Goal: Task Accomplishment & Management: Manage account settings

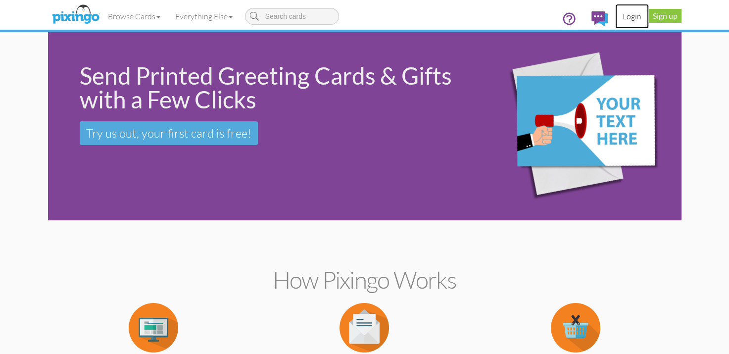
click at [629, 18] on link "Login" at bounding box center [632, 16] width 34 height 25
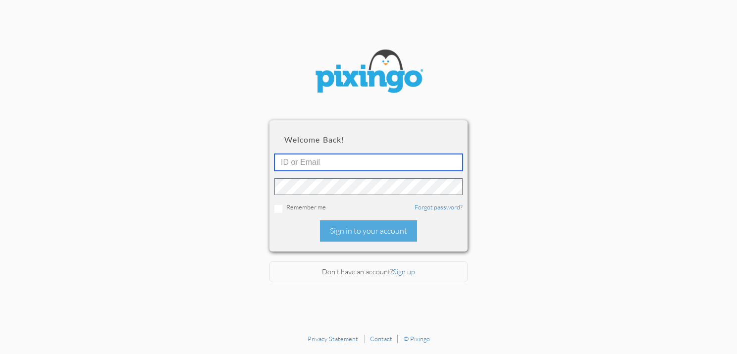
click at [404, 165] on input "text" at bounding box center [368, 162] width 188 height 17
click at [285, 162] on input "text" at bounding box center [368, 162] width 188 height 17
paste input "[PERSON_NAME][EMAIL_ADDRESS][DOMAIN_NAME]"
type input "[PERSON_NAME][EMAIL_ADDRESS][DOMAIN_NAME]"
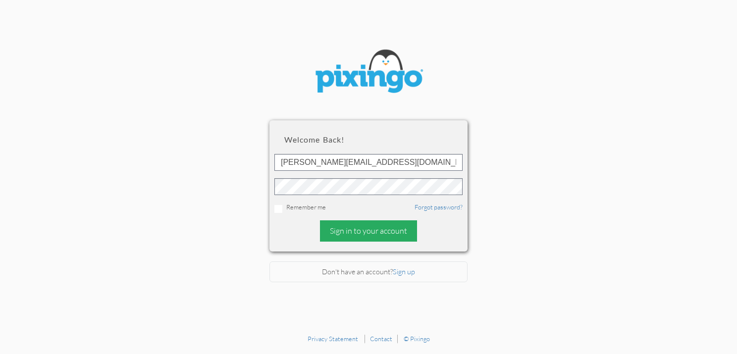
click at [348, 233] on div "Sign in to your account" at bounding box center [368, 230] width 97 height 21
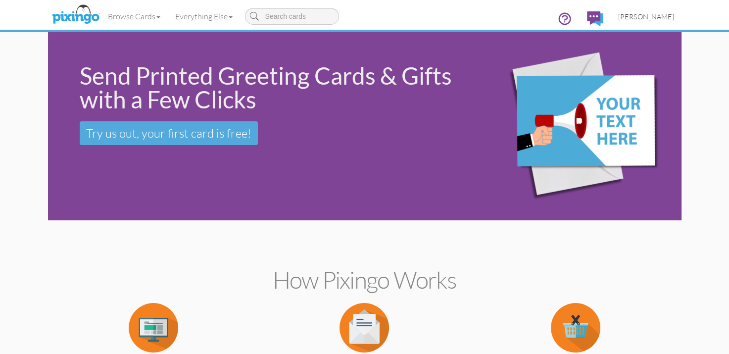
click at [658, 19] on span "[PERSON_NAME]" at bounding box center [646, 16] width 56 height 8
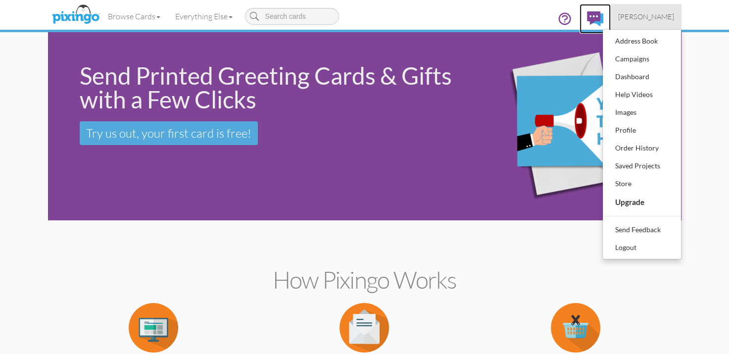
click at [594, 12] on img at bounding box center [595, 18] width 16 height 15
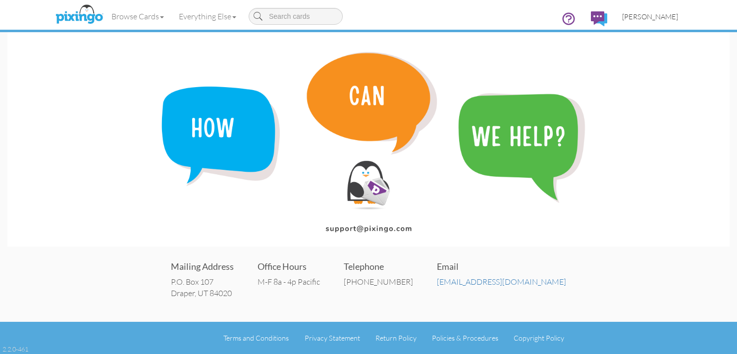
click at [640, 16] on span "[PERSON_NAME]" at bounding box center [650, 16] width 56 height 8
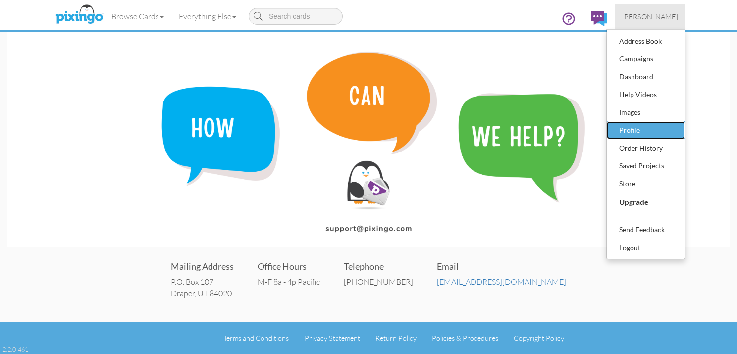
click at [641, 129] on div "Profile" at bounding box center [645, 130] width 58 height 15
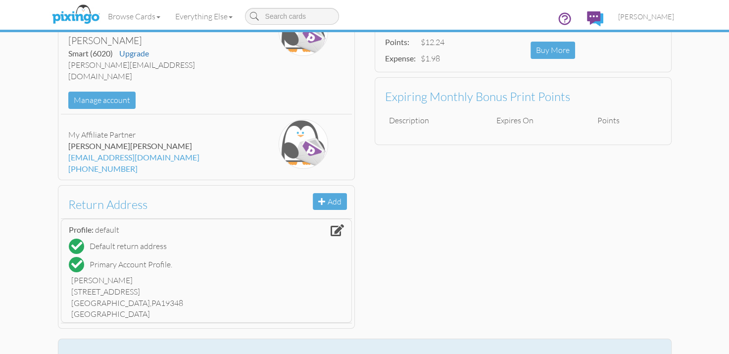
scroll to position [49, 0]
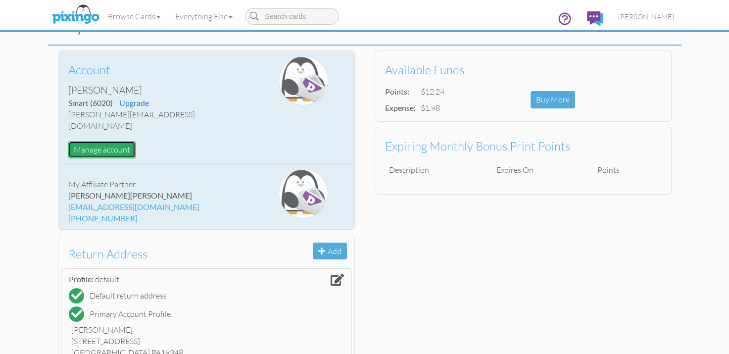
click at [89, 141] on button "Manage account" at bounding box center [101, 149] width 67 height 17
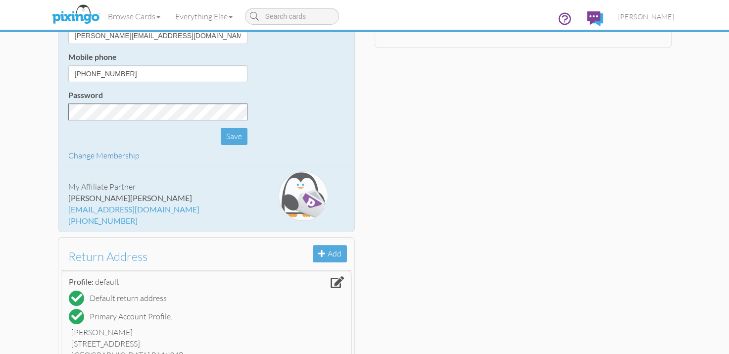
scroll to position [198, 0]
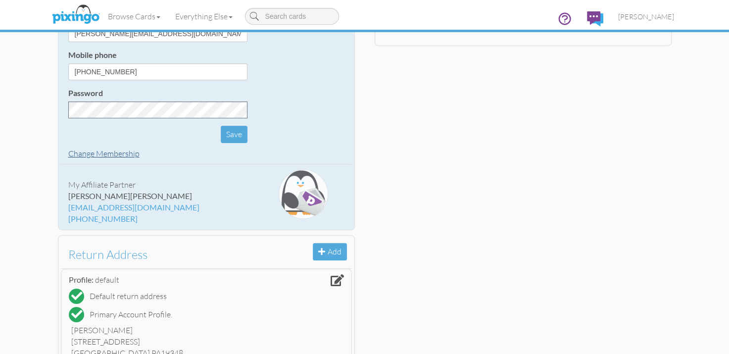
click at [108, 156] on link "Change Membership" at bounding box center [103, 153] width 71 height 10
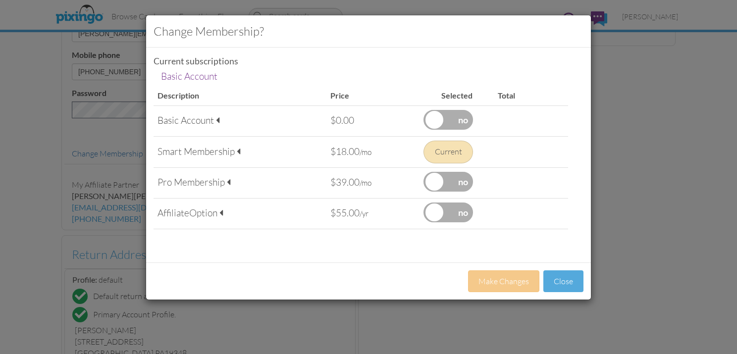
click at [445, 150] on div "Current" at bounding box center [447, 152] width 49 height 23
click at [440, 158] on div "Current" at bounding box center [447, 152] width 49 height 23
click at [239, 71] on div "Current subscriptions Basic Account Basic Account" at bounding box center [368, 70] width 444 height 31
click at [213, 61] on div "Current subscriptions" at bounding box center [368, 61] width 430 height 12
click at [186, 153] on div "Smart Membership" at bounding box center [239, 151] width 165 height 13
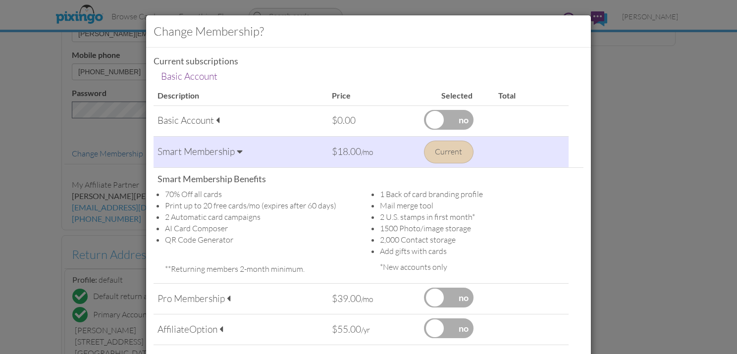
click at [231, 151] on div "Smart Membership" at bounding box center [240, 151] width 166 height 13
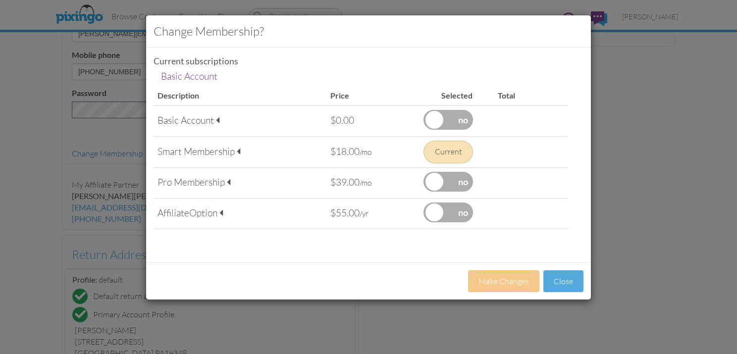
click at [441, 147] on div "Current" at bounding box center [447, 152] width 49 height 23
click at [442, 178] on label at bounding box center [447, 182] width 49 height 20
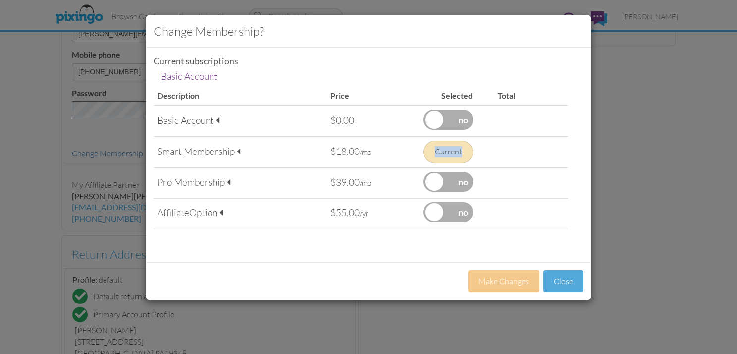
click at [0, 0] on input "checkbox" at bounding box center [0, 0] width 0 height 0
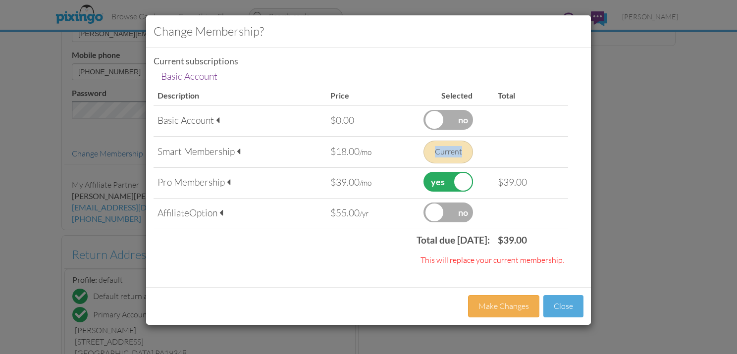
click at [442, 175] on label at bounding box center [447, 182] width 49 height 20
click at [0, 0] on input "checkbox" at bounding box center [0, 0] width 0 height 0
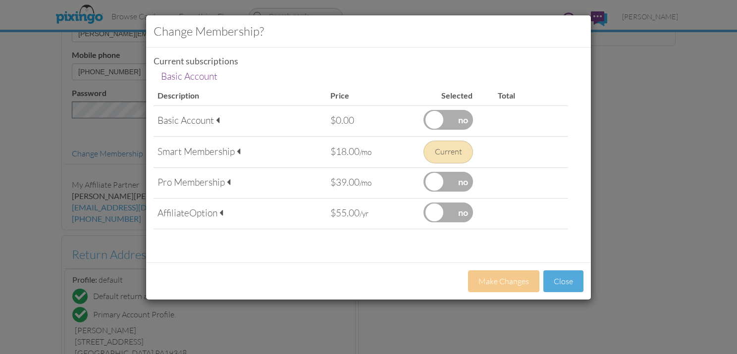
click at [184, 78] on td "Basic Account" at bounding box center [188, 76] width 61 height 18
click at [198, 76] on td "Basic Account" at bounding box center [188, 76] width 61 height 18
click at [198, 75] on td "Basic Account" at bounding box center [188, 76] width 61 height 18
drag, startPoint x: 198, startPoint y: 75, endPoint x: 285, endPoint y: 66, distance: 87.1
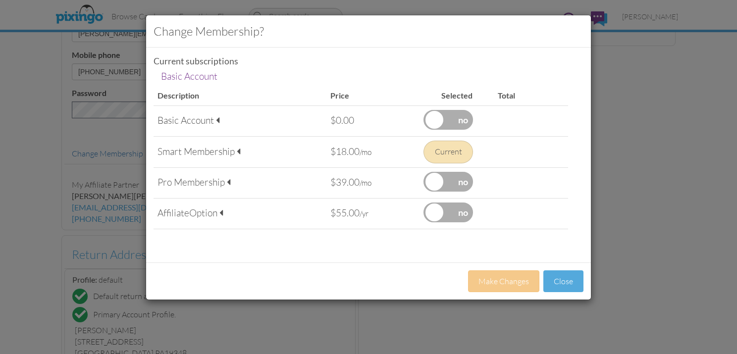
click at [285, 66] on div "Current subscriptions" at bounding box center [368, 61] width 430 height 12
click at [212, 73] on td "Basic Account" at bounding box center [188, 76] width 61 height 18
click at [203, 80] on td "Basic Account" at bounding box center [188, 76] width 61 height 18
click at [562, 280] on button "Close" at bounding box center [563, 281] width 40 height 22
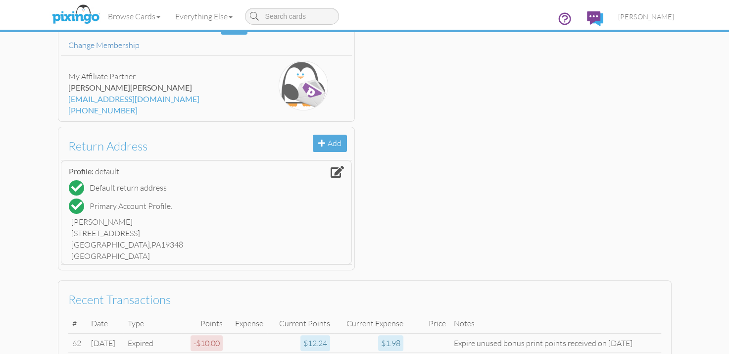
scroll to position [59, 0]
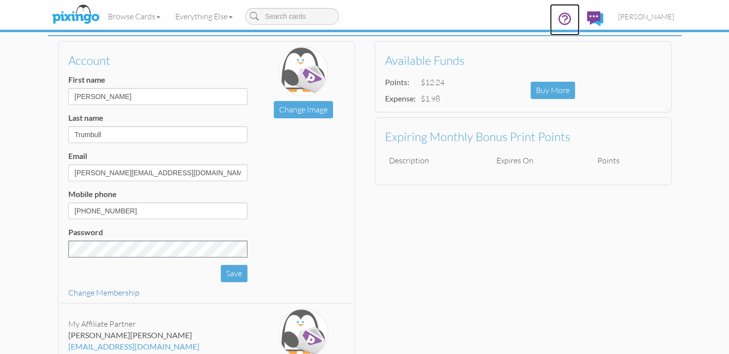
click at [562, 14] on icon at bounding box center [564, 18] width 15 height 15
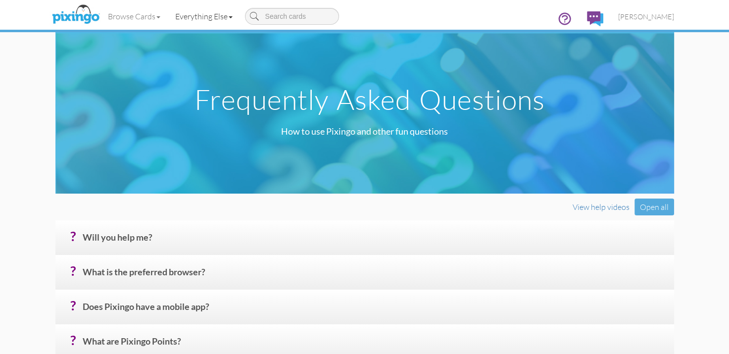
click at [194, 15] on link "Everything Else" at bounding box center [204, 16] width 72 height 25
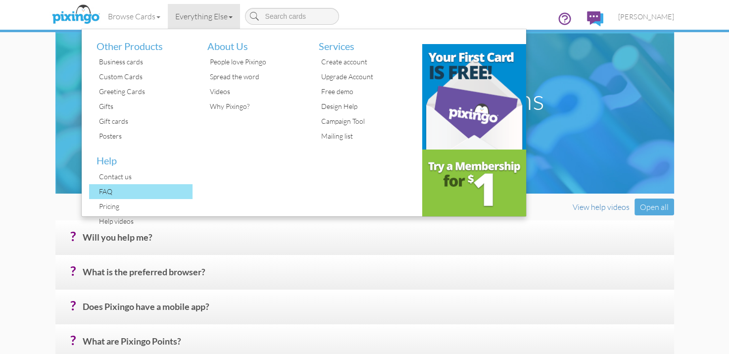
click at [106, 191] on div "FAQ" at bounding box center [145, 191] width 97 height 15
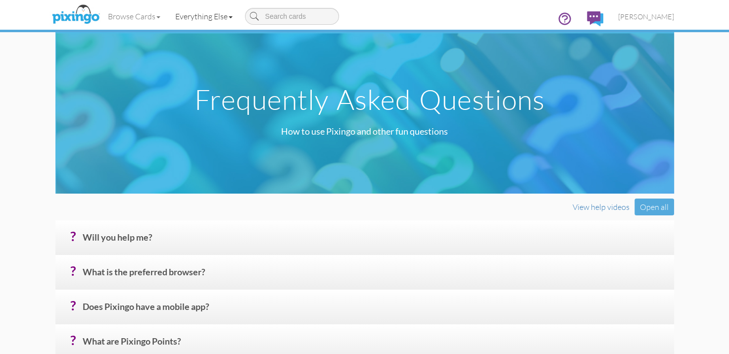
click at [209, 14] on link "Everything Else" at bounding box center [204, 16] width 72 height 25
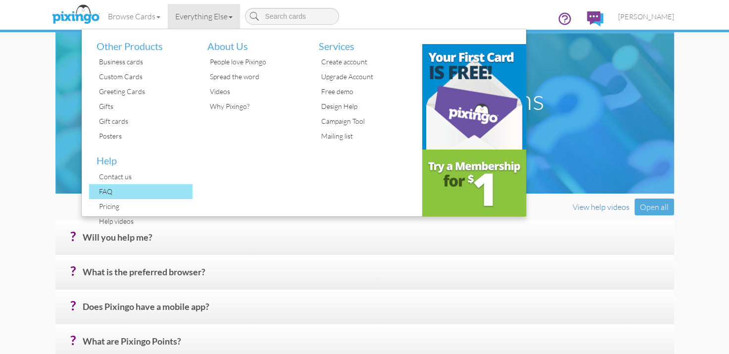
click at [105, 189] on div "FAQ" at bounding box center [145, 191] width 97 height 15
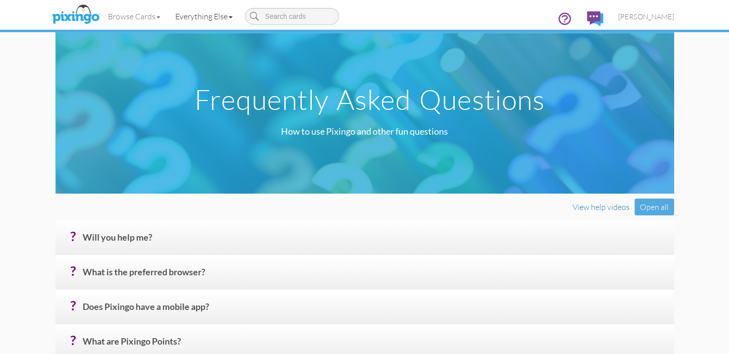
click at [191, 23] on link "Everything Else" at bounding box center [204, 16] width 72 height 25
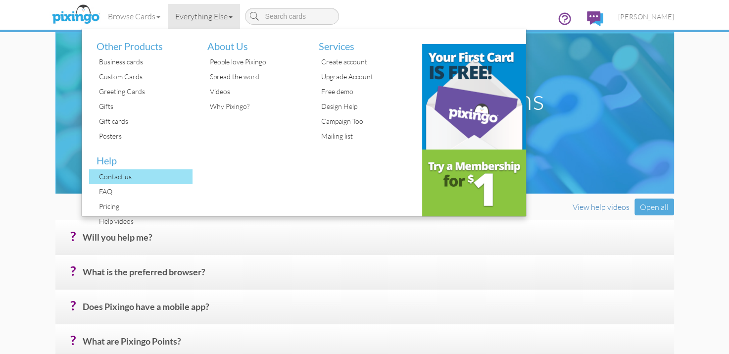
click at [113, 170] on div "Contact us" at bounding box center [145, 176] width 97 height 15
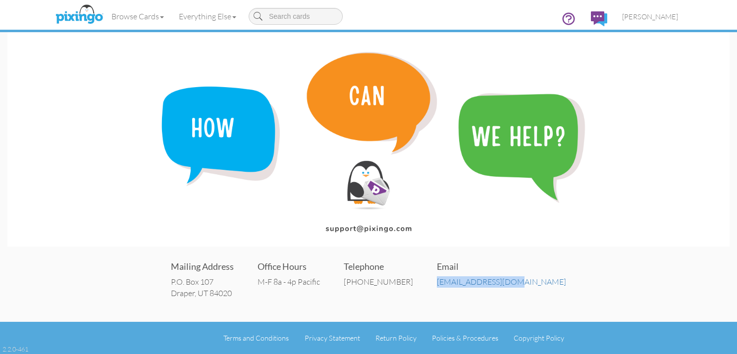
drag, startPoint x: 533, startPoint y: 282, endPoint x: 449, endPoint y: 286, distance: 83.3
click at [449, 286] on div "Mailing Address P.O. Box 107 Draper, UT 84020 Office Hours M-F 8a - 4p Pacific …" at bounding box center [368, 278] width 722 height 59
copy link "[EMAIL_ADDRESS][DOMAIN_NAME]"
click at [640, 19] on span "[PERSON_NAME]" at bounding box center [650, 16] width 56 height 8
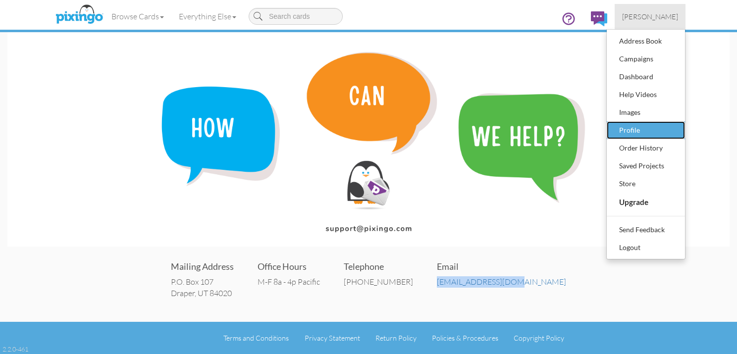
click at [631, 128] on div "Profile" at bounding box center [645, 130] width 58 height 15
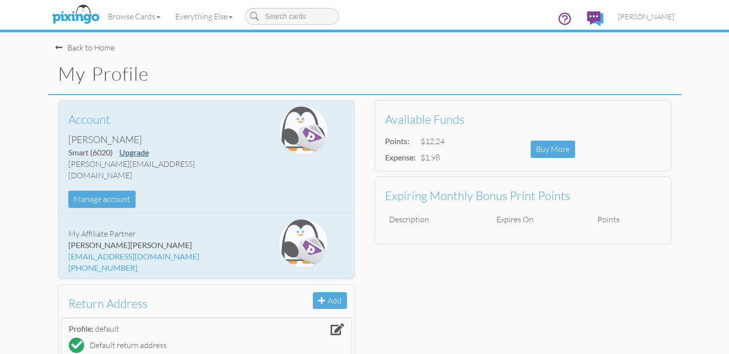
click at [133, 154] on link "Upgrade" at bounding box center [134, 152] width 30 height 9
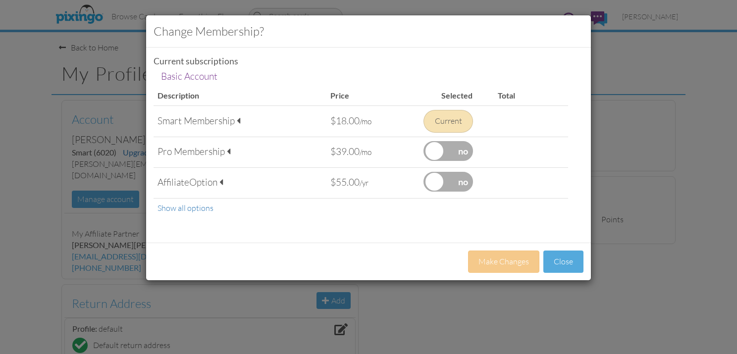
click at [454, 126] on div "Current" at bounding box center [447, 121] width 49 height 23
drag, startPoint x: 454, startPoint y: 126, endPoint x: 459, endPoint y: 123, distance: 5.6
click at [454, 125] on div "Current" at bounding box center [447, 121] width 49 height 23
click at [200, 76] on td "Basic Account" at bounding box center [188, 76] width 61 height 18
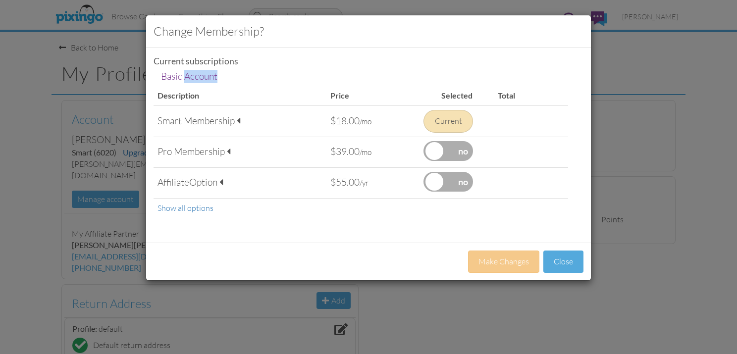
click at [200, 76] on td "Basic Account" at bounding box center [188, 76] width 61 height 18
click at [568, 261] on button "Close" at bounding box center [563, 261] width 40 height 22
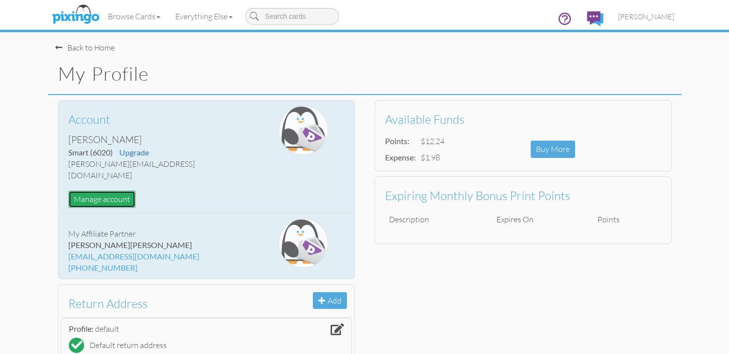
click at [117, 191] on button "Manage account" at bounding box center [101, 199] width 67 height 17
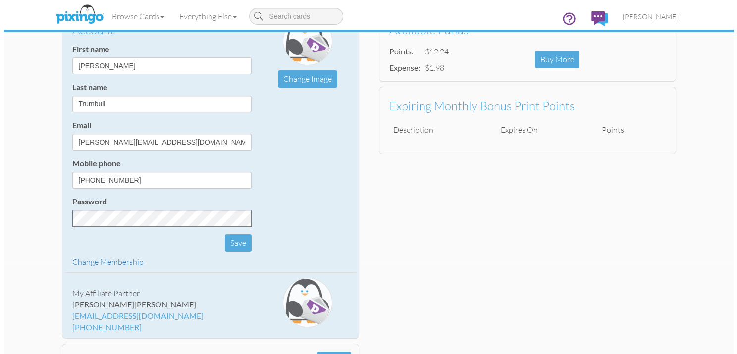
scroll to position [99, 0]
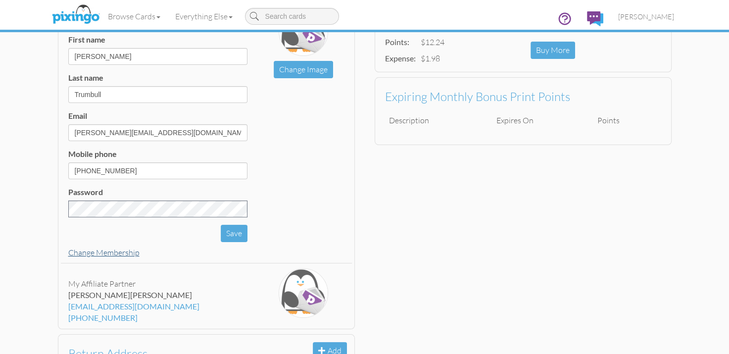
click at [99, 256] on link "Change Membership" at bounding box center [103, 252] width 71 height 10
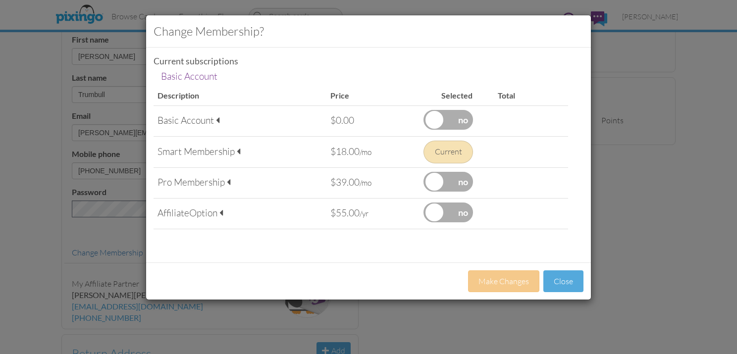
click at [436, 116] on label at bounding box center [447, 120] width 49 height 20
click at [0, 0] on input "checkbox" at bounding box center [0, 0] width 0 height 0
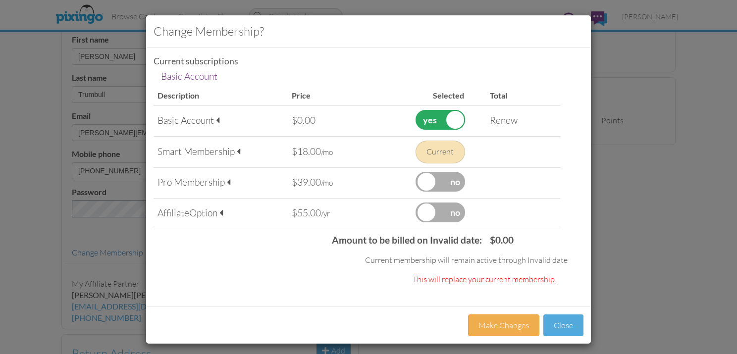
click at [434, 149] on div "Current" at bounding box center [439, 152] width 49 height 23
click at [487, 324] on button "Make Changes" at bounding box center [503, 325] width 71 height 22
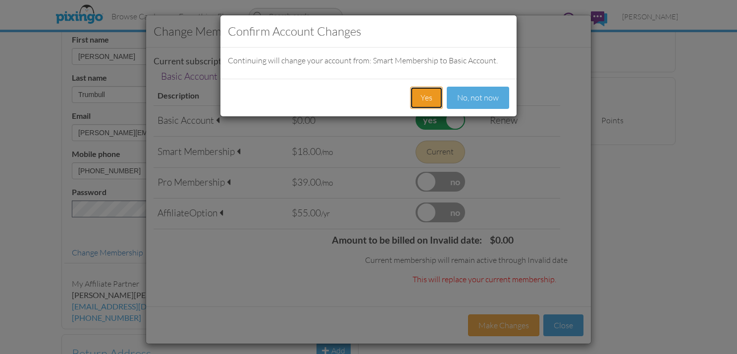
click at [421, 94] on button "Yes" at bounding box center [426, 98] width 33 height 22
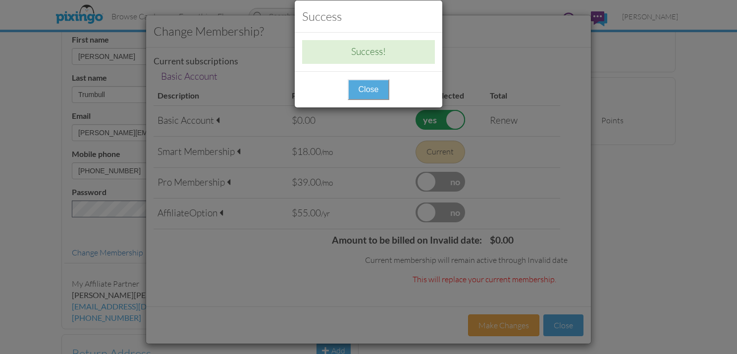
click at [383, 89] on button "Close" at bounding box center [368, 89] width 42 height 21
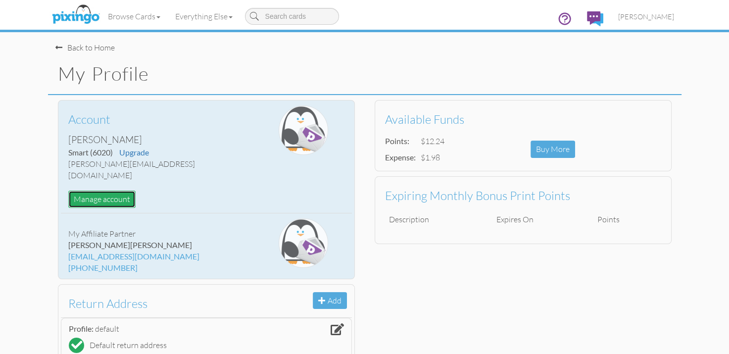
click at [101, 191] on button "Manage account" at bounding box center [101, 199] width 67 height 17
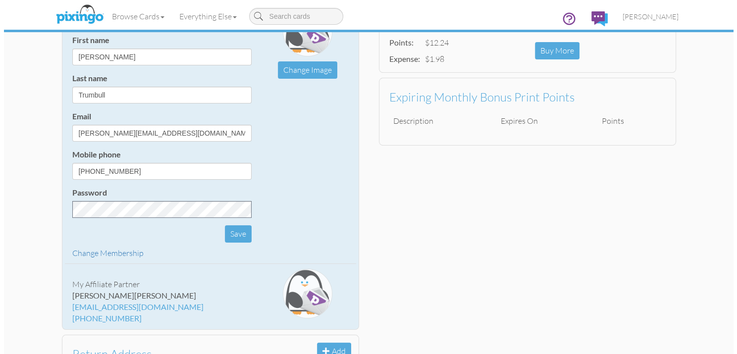
scroll to position [99, 0]
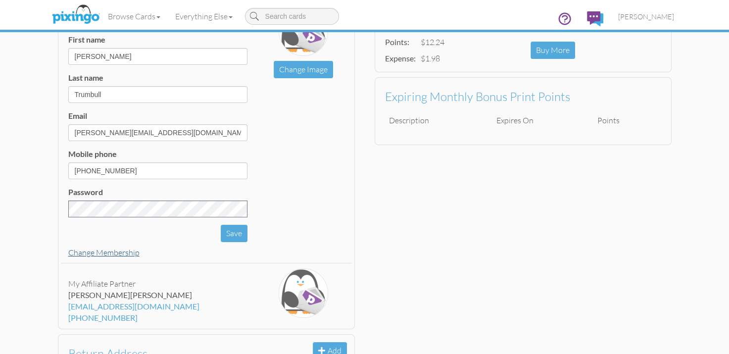
click at [107, 251] on link "Change Membership" at bounding box center [103, 252] width 71 height 10
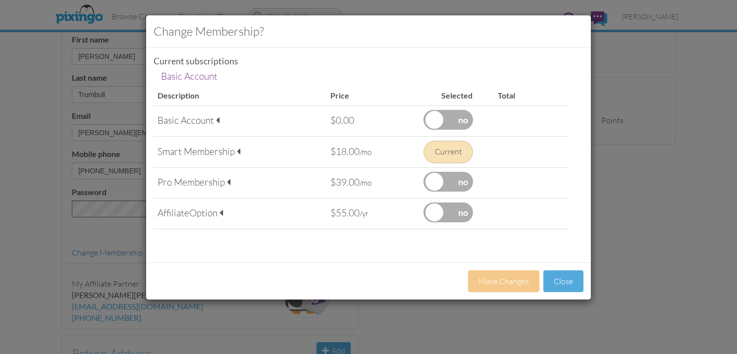
click at [445, 127] on label at bounding box center [447, 120] width 49 height 20
click at [0, 0] on input "checkbox" at bounding box center [0, 0] width 0 height 0
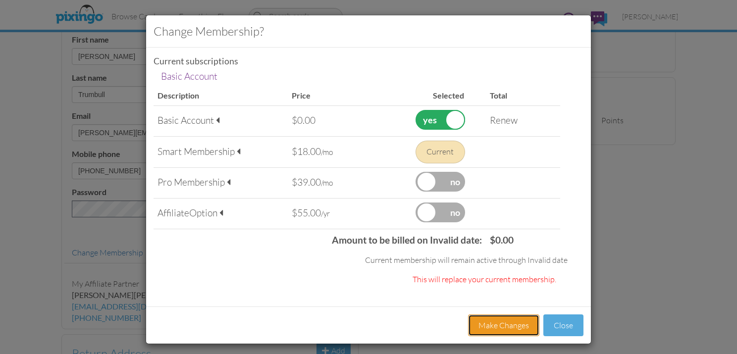
click at [511, 322] on button "Make Changes" at bounding box center [503, 325] width 71 height 22
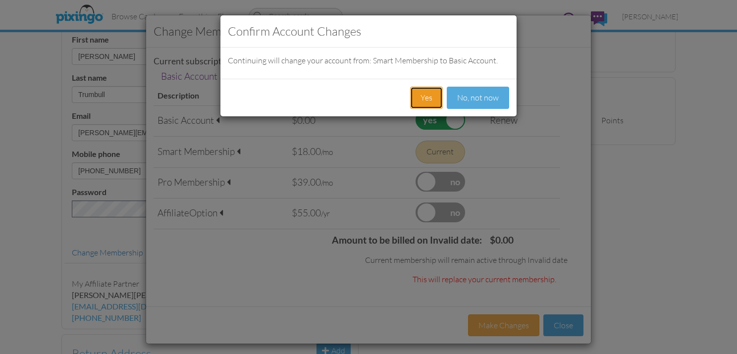
click at [428, 106] on button "Yes" at bounding box center [426, 98] width 33 height 22
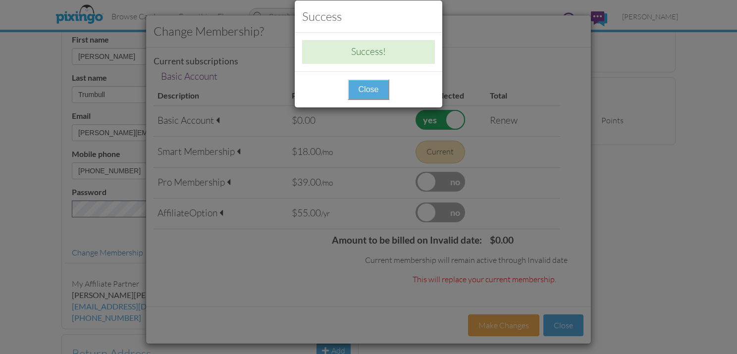
click at [385, 85] on button "Close" at bounding box center [368, 89] width 42 height 21
